Goal: Check status: Check status

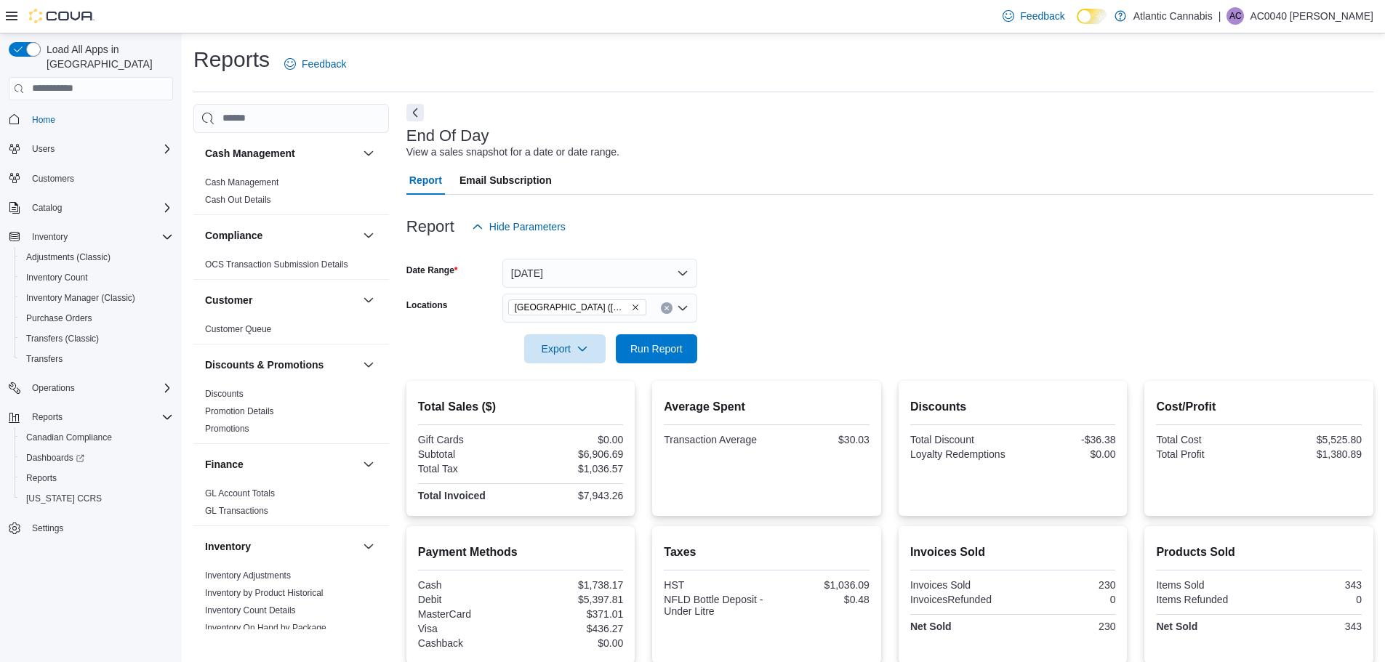
scroll to position [617, 0]
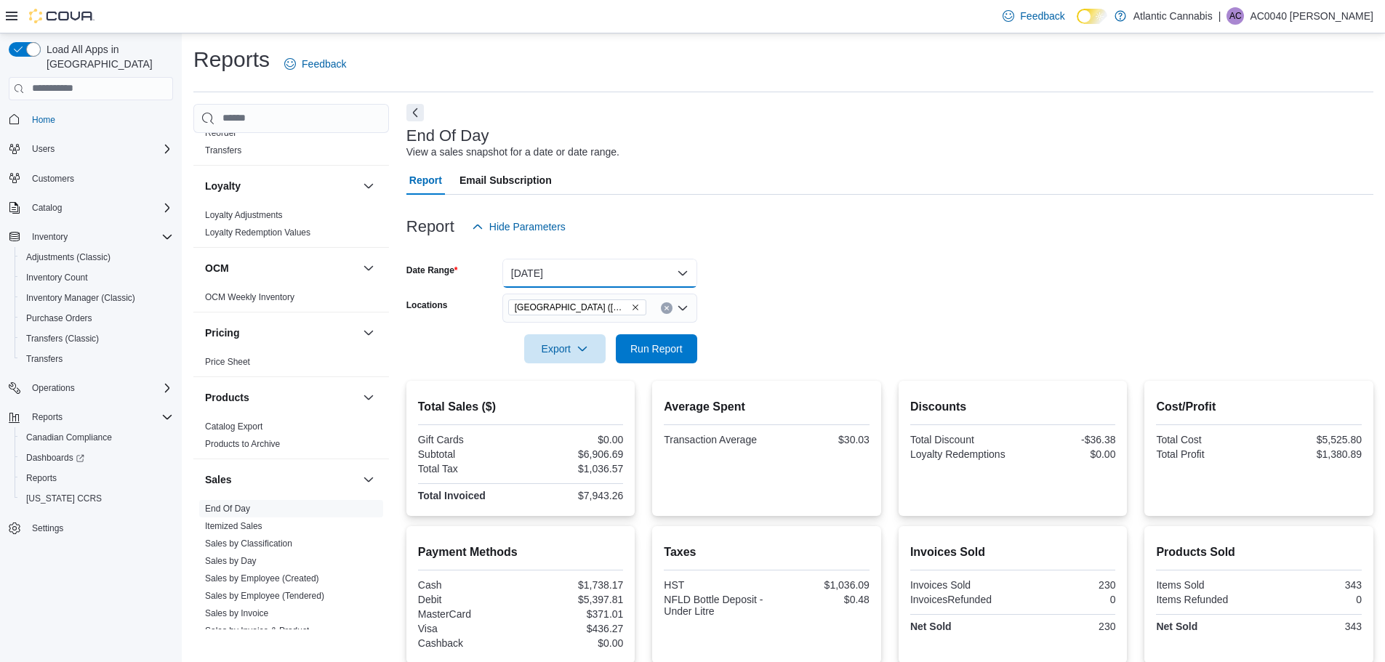
click at [603, 275] on button "[DATE]" at bounding box center [599, 273] width 195 height 29
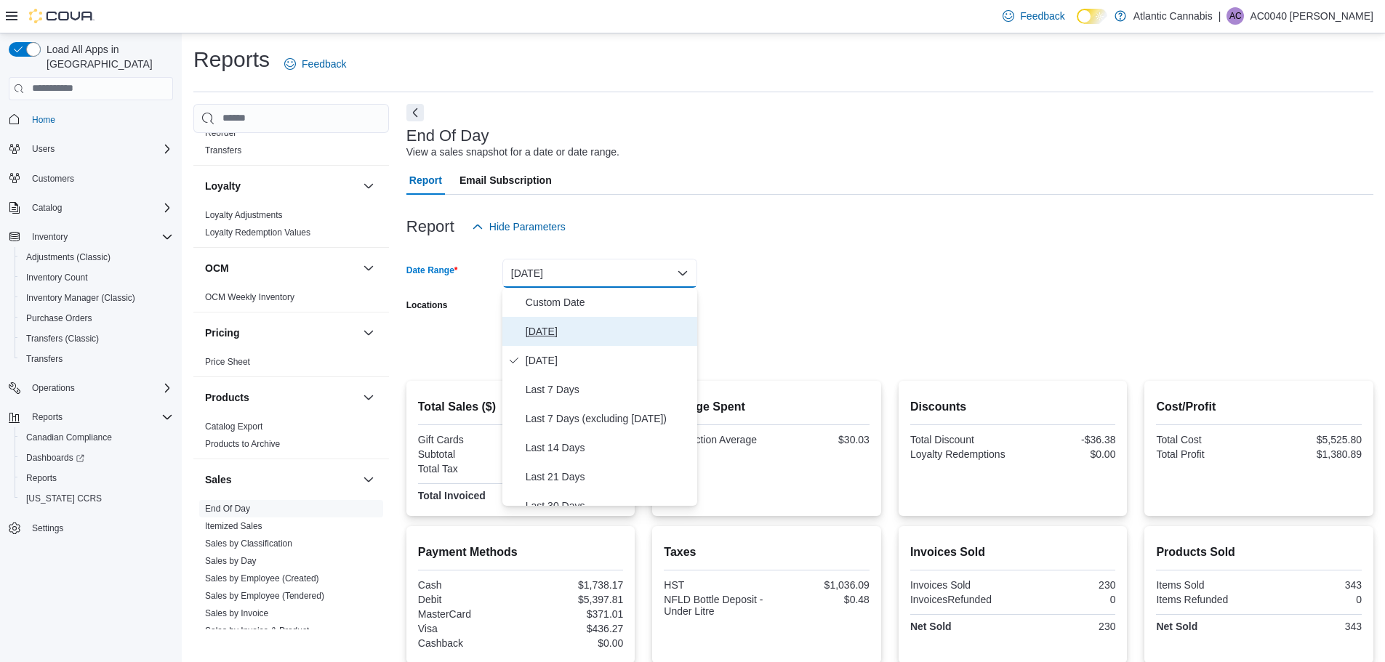
click at [550, 339] on span "[DATE]" at bounding box center [609, 331] width 166 height 17
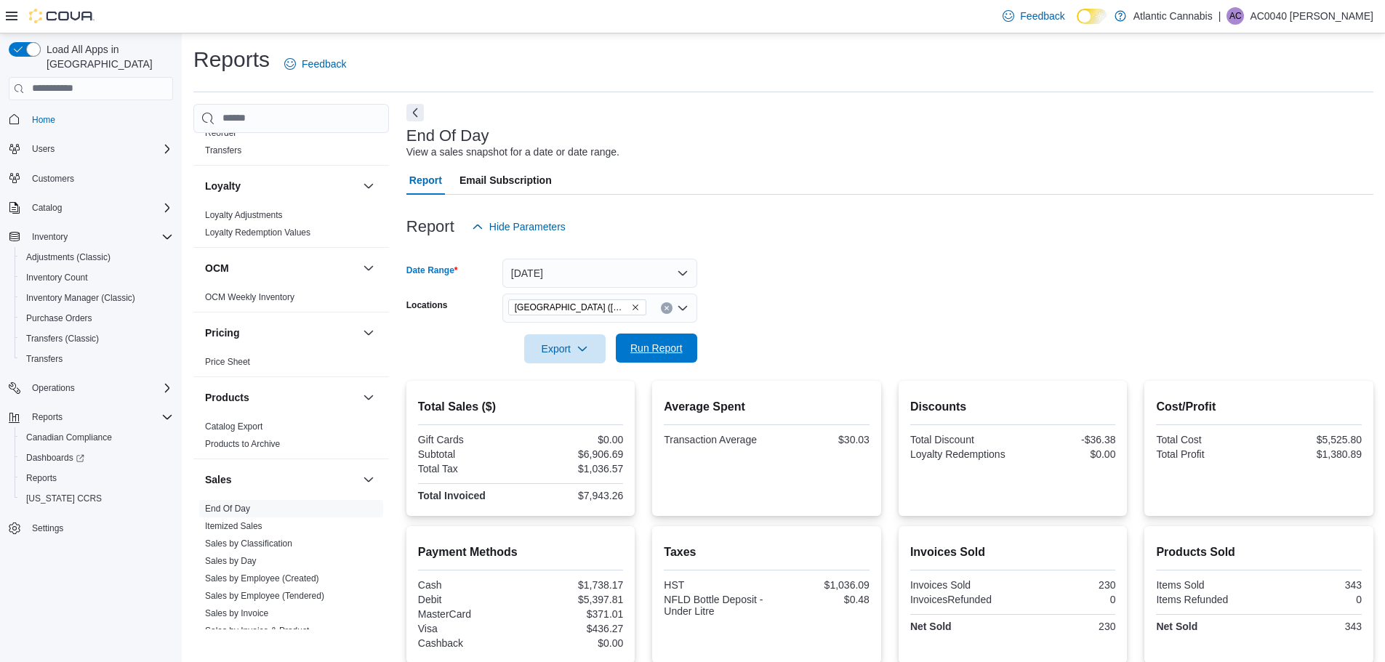
click at [686, 347] on span "Run Report" at bounding box center [656, 348] width 64 height 29
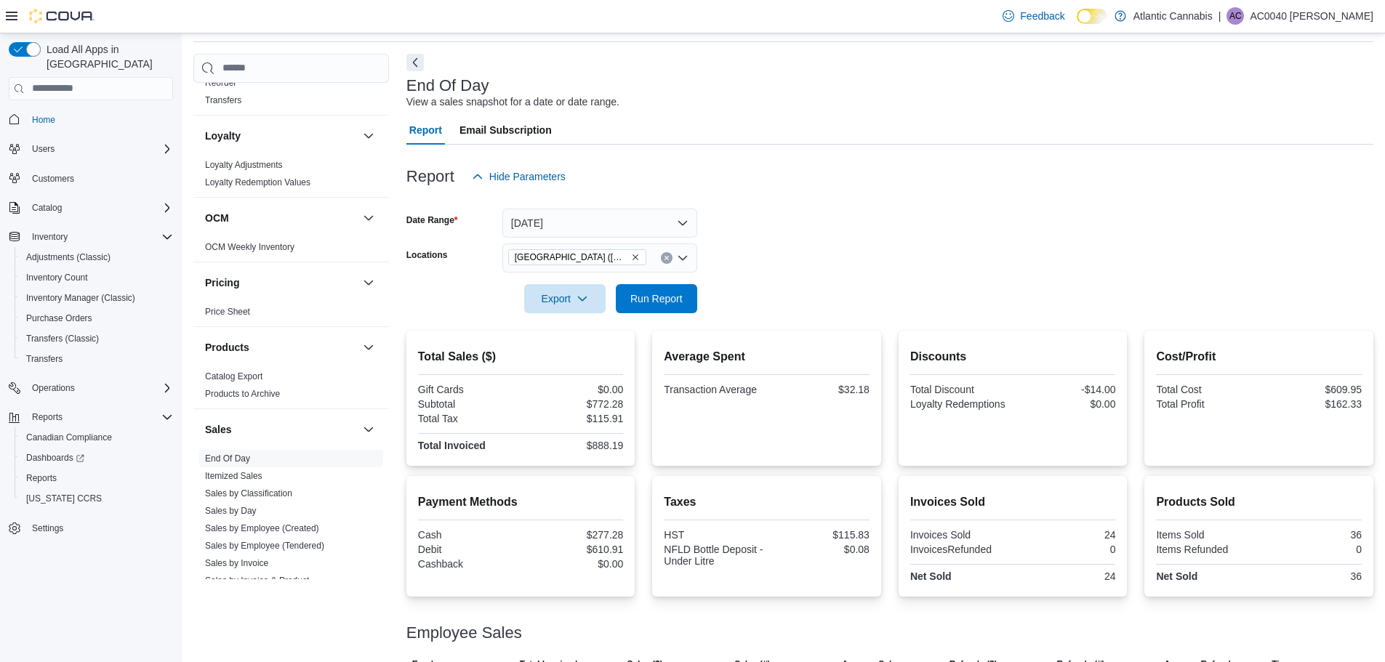
scroll to position [106, 0]
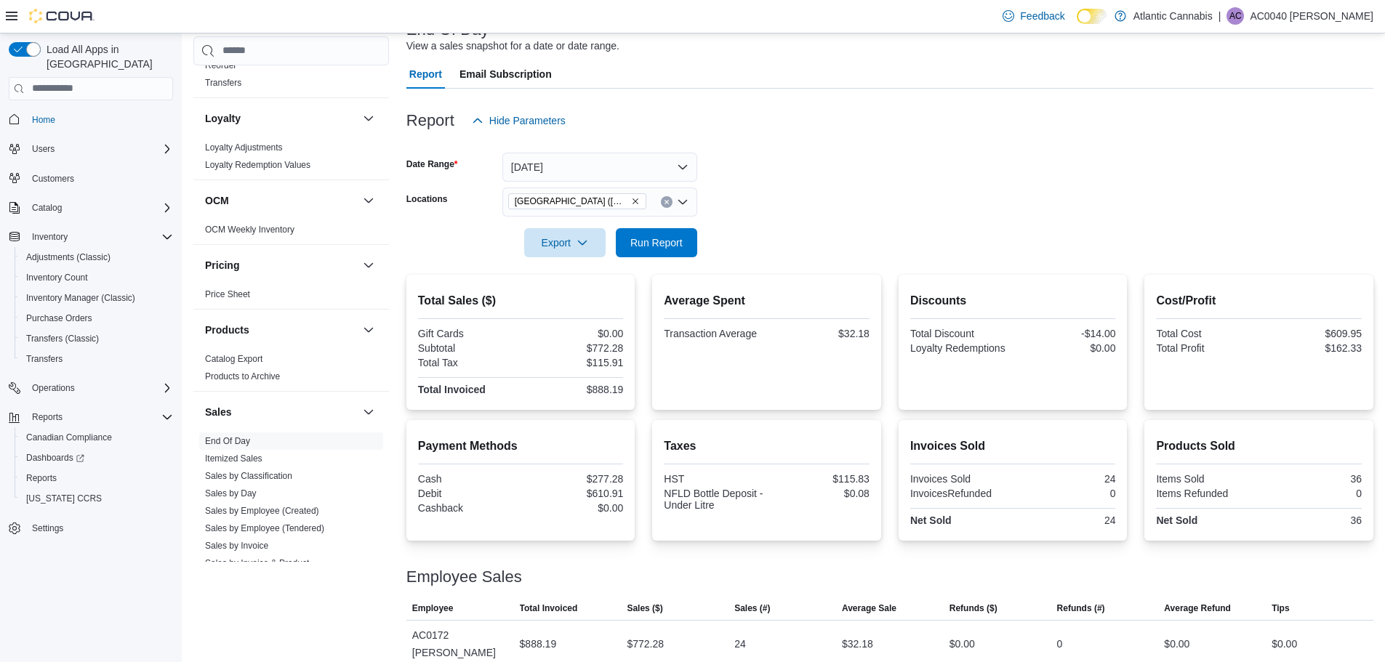
click at [661, 198] on button "Clear input" at bounding box center [667, 202] width 12 height 12
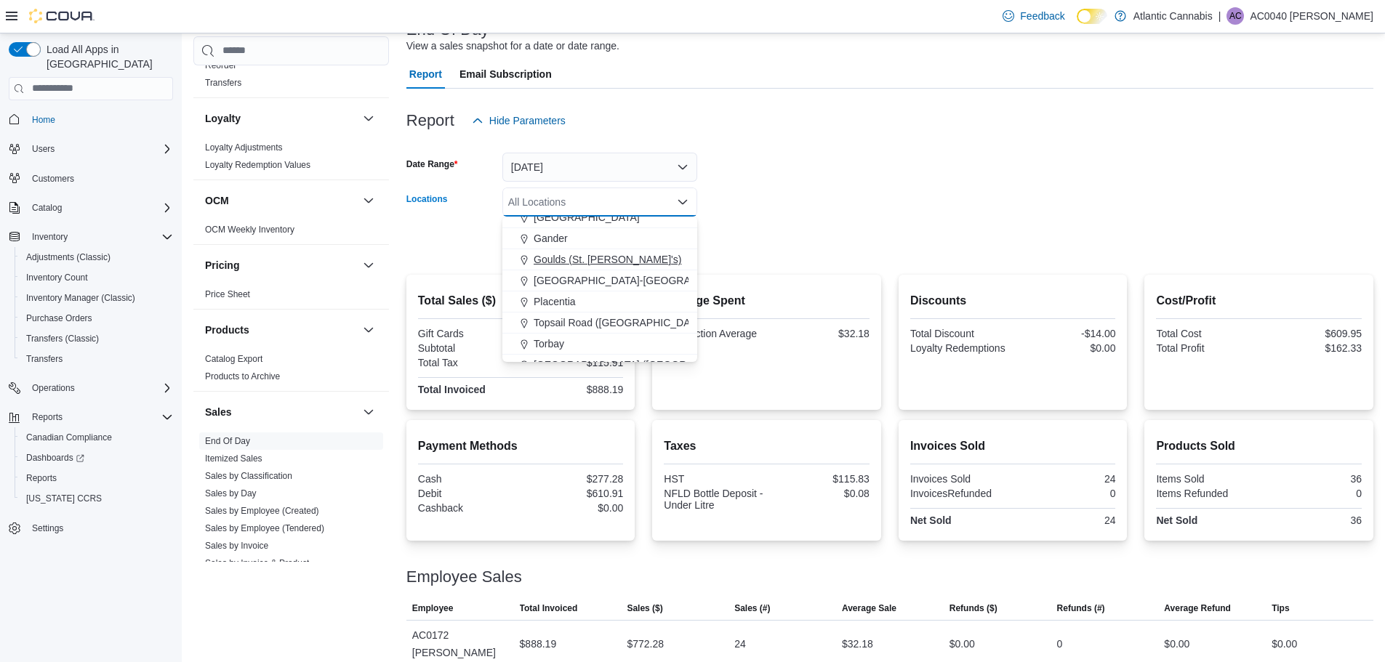
click at [605, 267] on button "Goulds (St. [PERSON_NAME]'s)" at bounding box center [599, 259] width 195 height 21
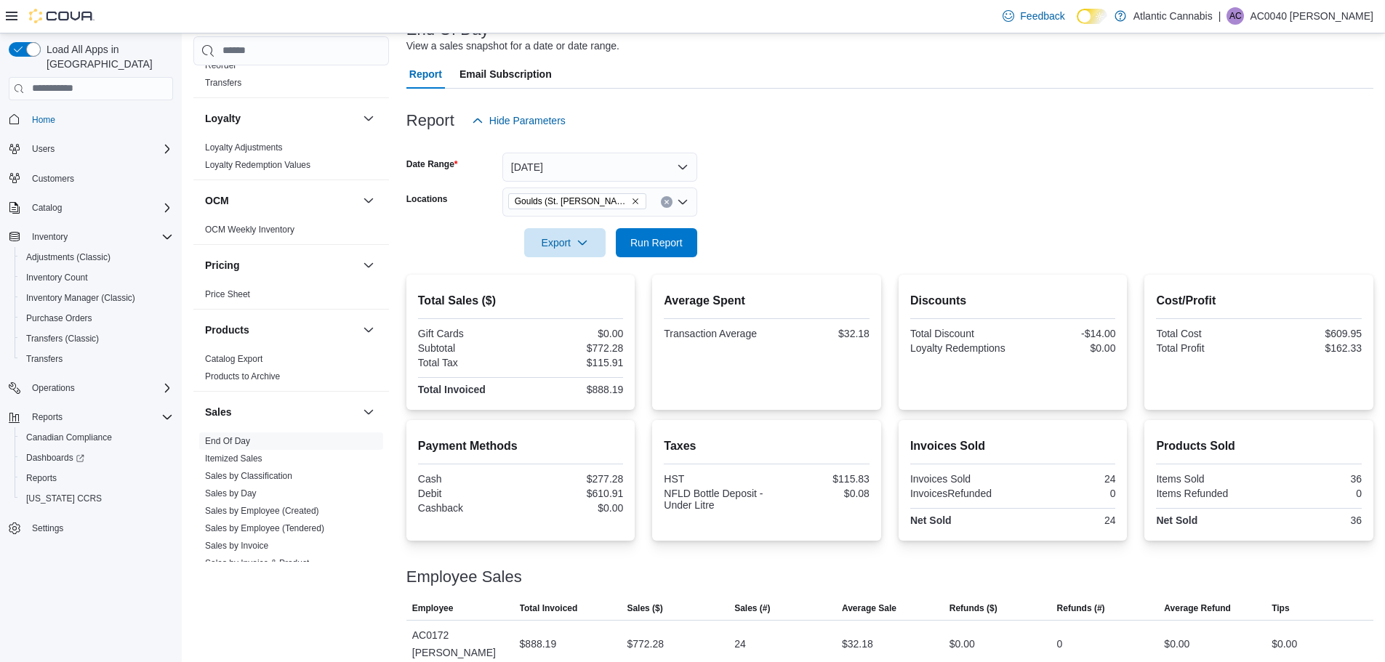
click at [746, 220] on div at bounding box center [889, 223] width 967 height 12
click at [676, 230] on span "Run Report" at bounding box center [656, 242] width 64 height 29
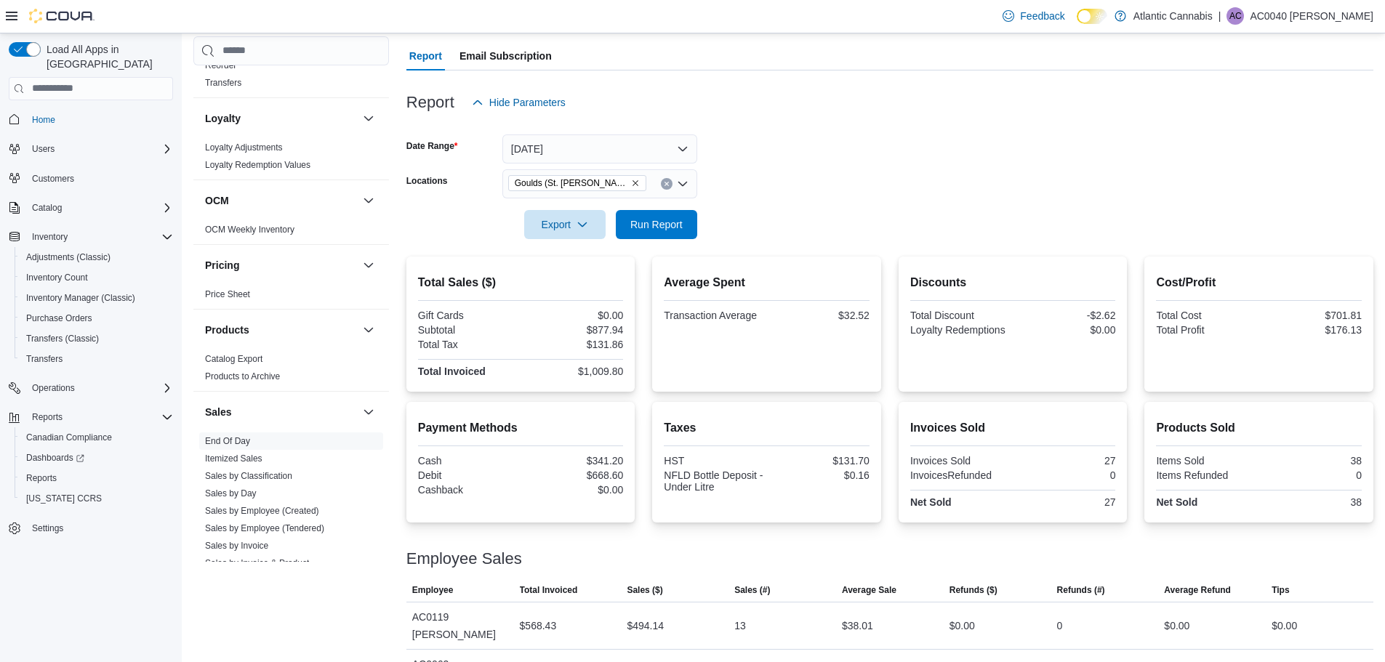
scroll to position [98, 0]
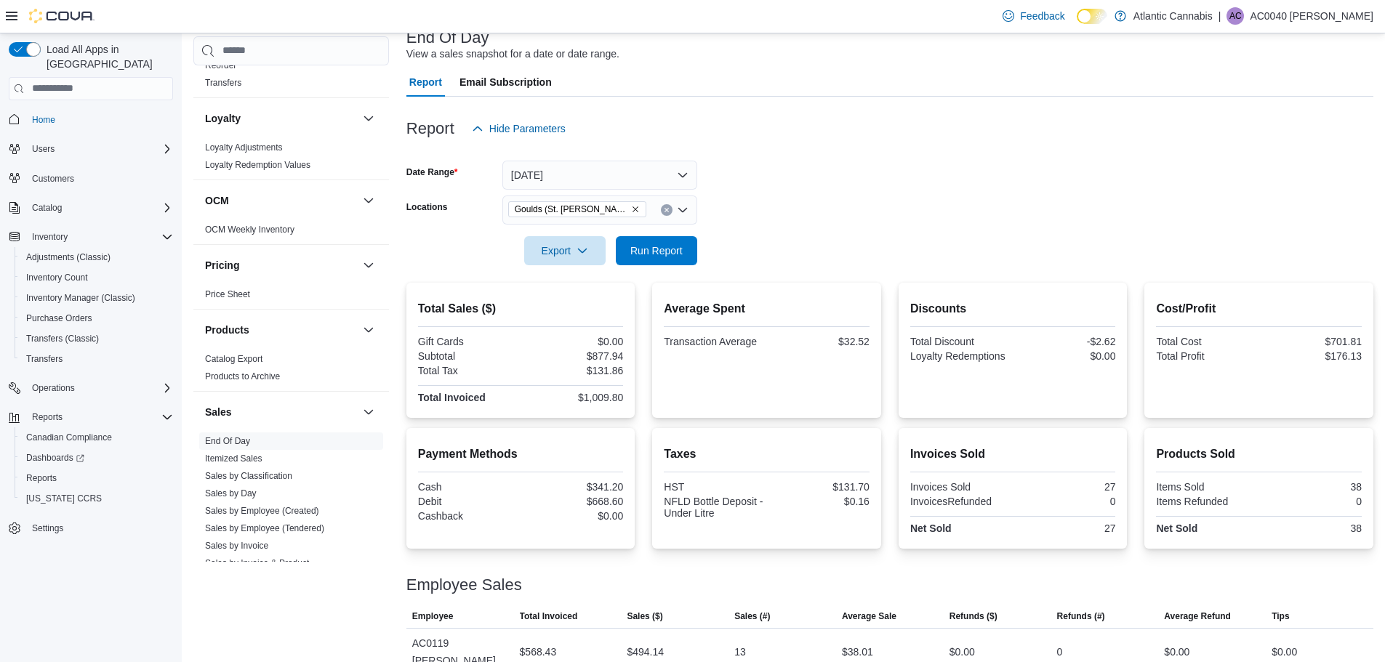
click at [672, 203] on div "Goulds (St. [PERSON_NAME]'s)" at bounding box center [599, 210] width 195 height 29
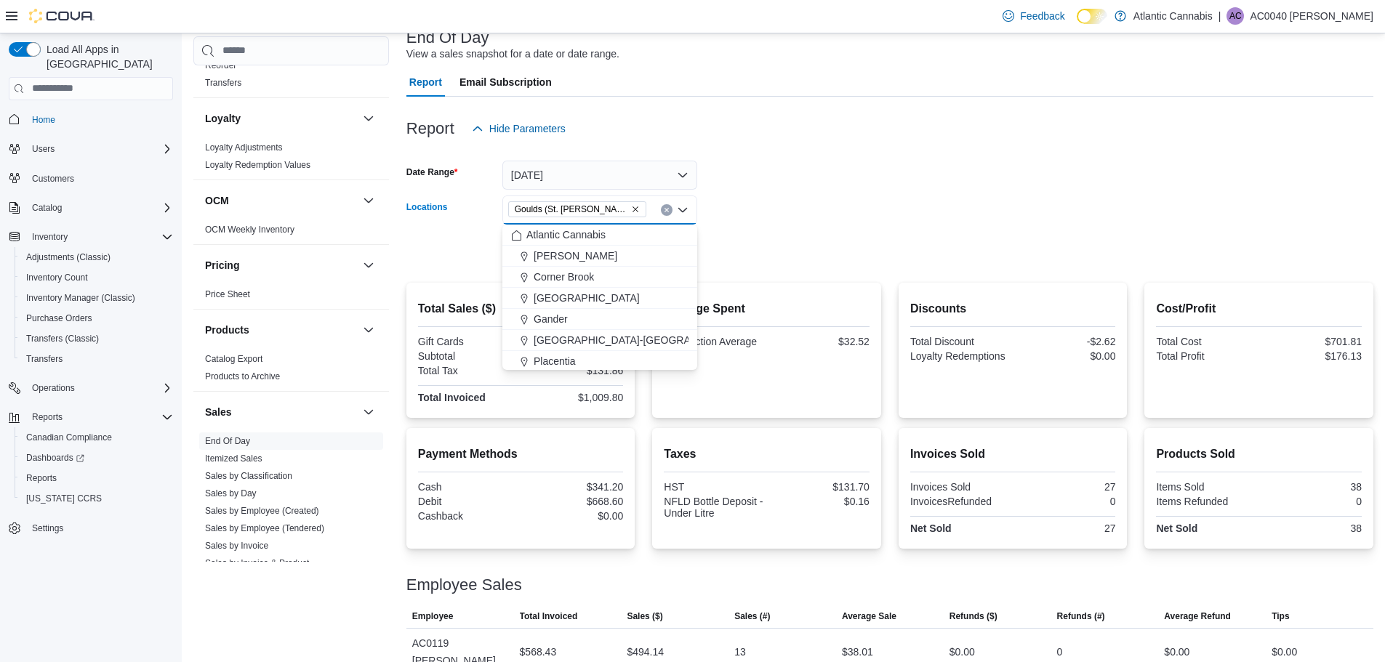
click at [669, 203] on div "Goulds (St. [PERSON_NAME]'s) Combo box. Selected. Goulds (St. [PERSON_NAME]'s).…" at bounding box center [599, 210] width 195 height 29
click at [667, 212] on icon "Clear input" at bounding box center [667, 210] width 6 height 6
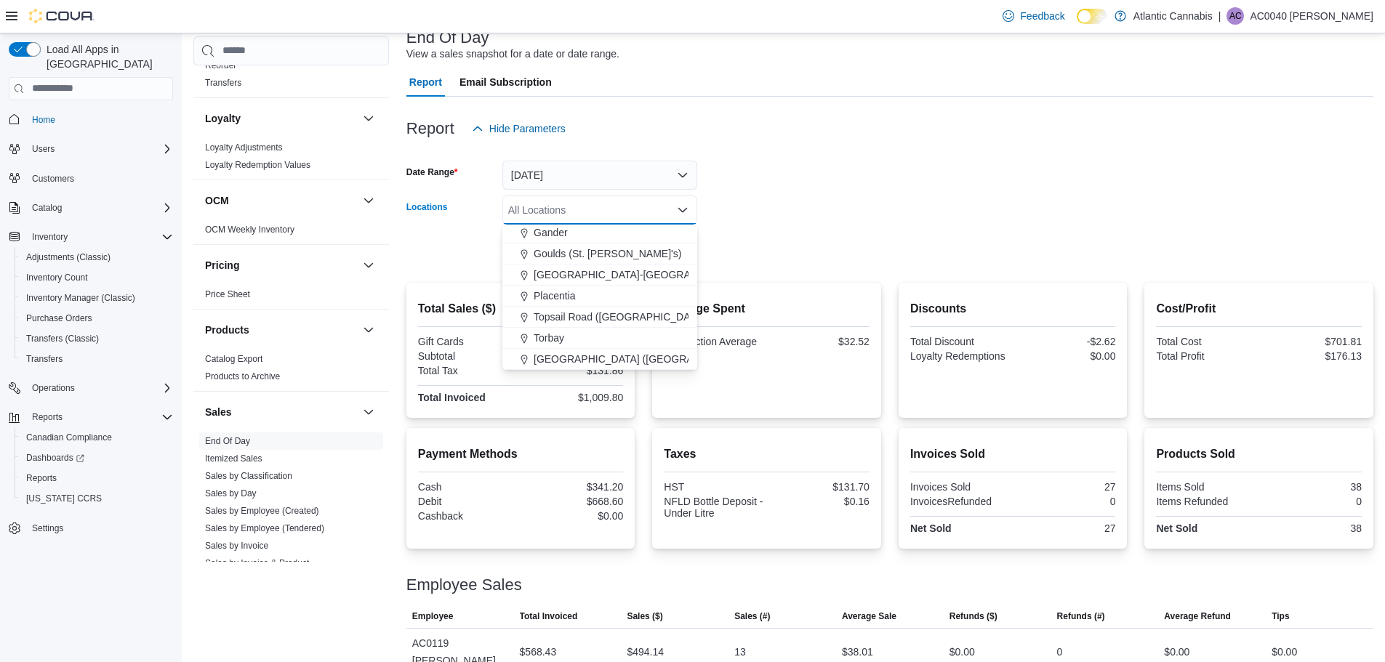
drag, startPoint x: 602, startPoint y: 355, endPoint x: 669, endPoint y: 331, distance: 72.0
click at [602, 357] on span "[GEOGRAPHIC_DATA] ([GEOGRAPHIC_DATA][PERSON_NAME])" at bounding box center [686, 359] width 305 height 15
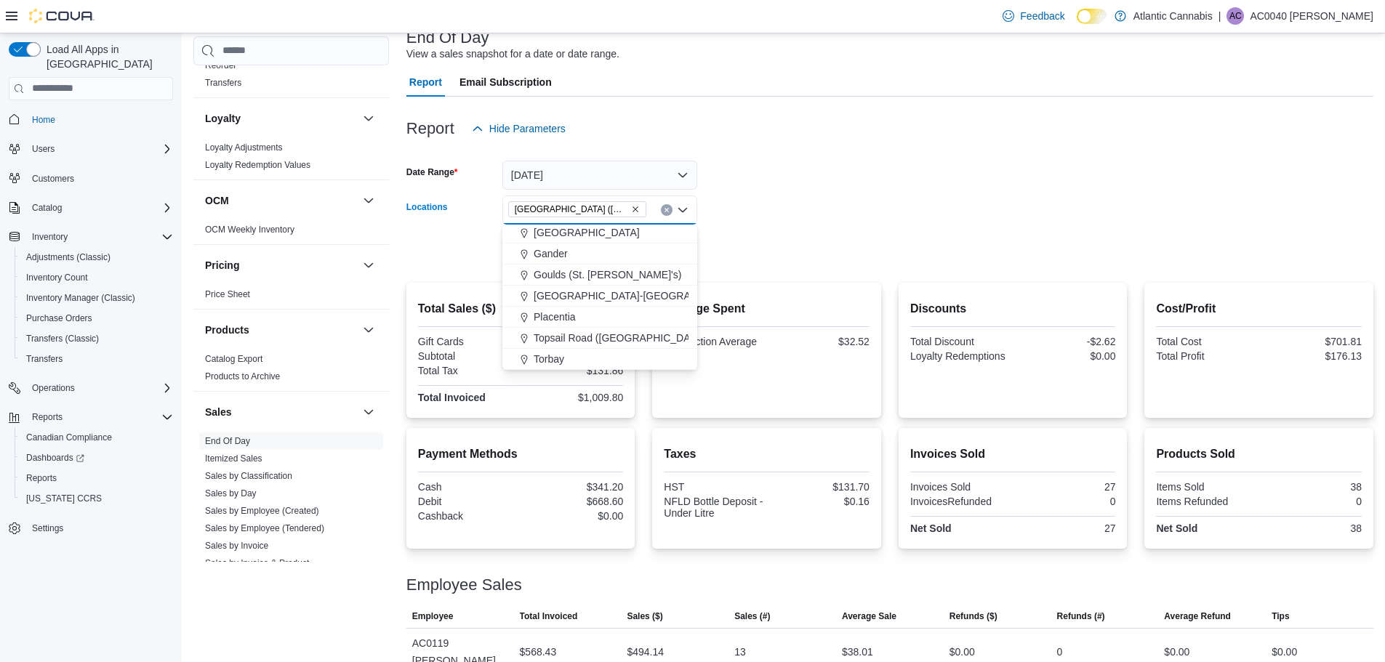
click at [832, 238] on form "Date Range [DATE] Locations [GEOGRAPHIC_DATA] ([GEOGRAPHIC_DATA][PERSON_NAME]) …" at bounding box center [889, 204] width 967 height 122
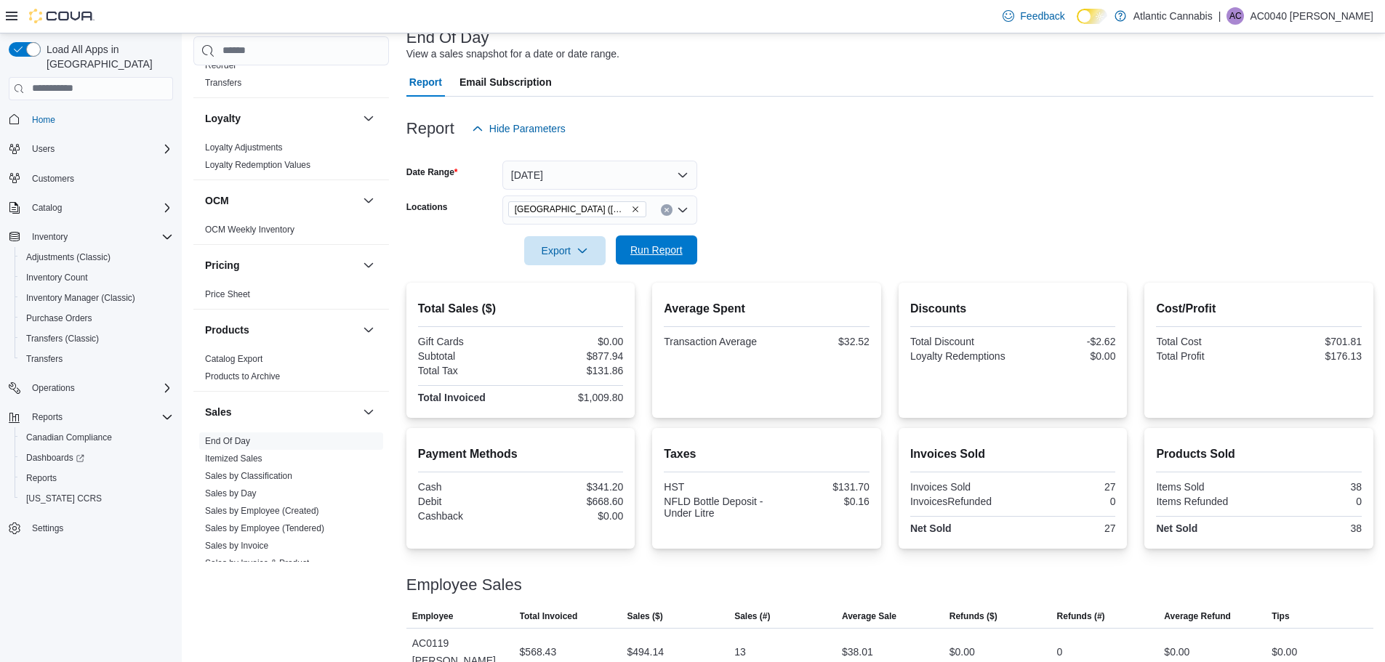
click at [664, 246] on span "Run Report" at bounding box center [656, 250] width 52 height 15
